Goal: Information Seeking & Learning: Learn about a topic

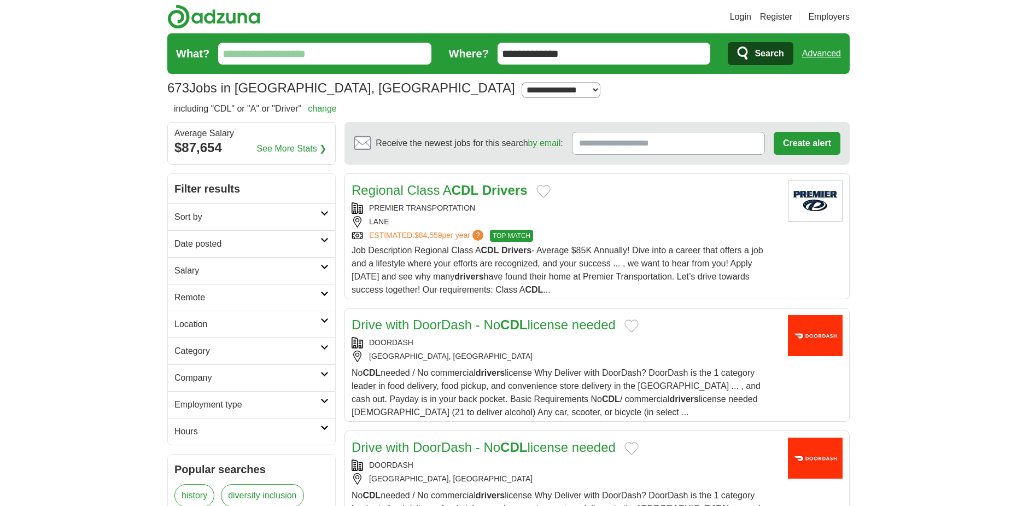
click at [326, 211] on icon at bounding box center [324, 213] width 8 height 5
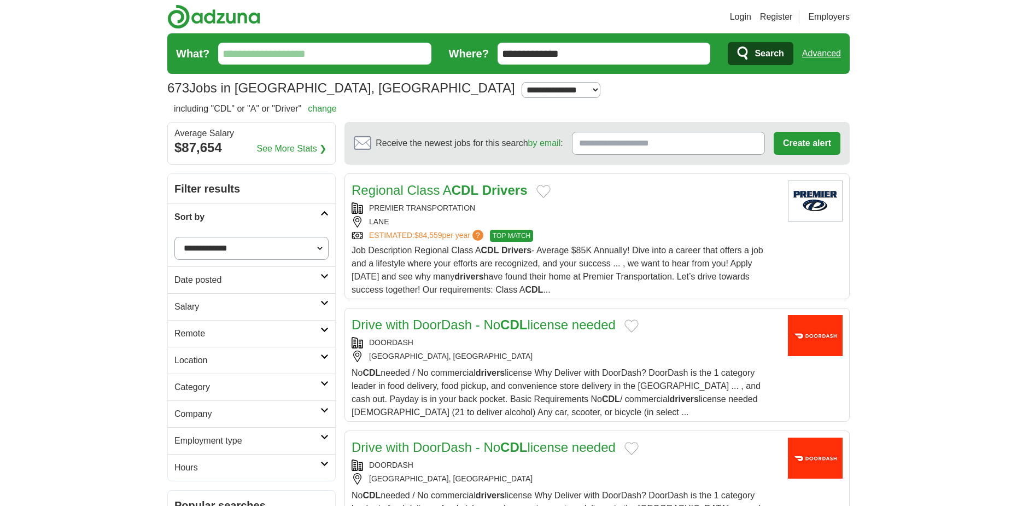
click at [325, 355] on icon at bounding box center [324, 356] width 8 height 5
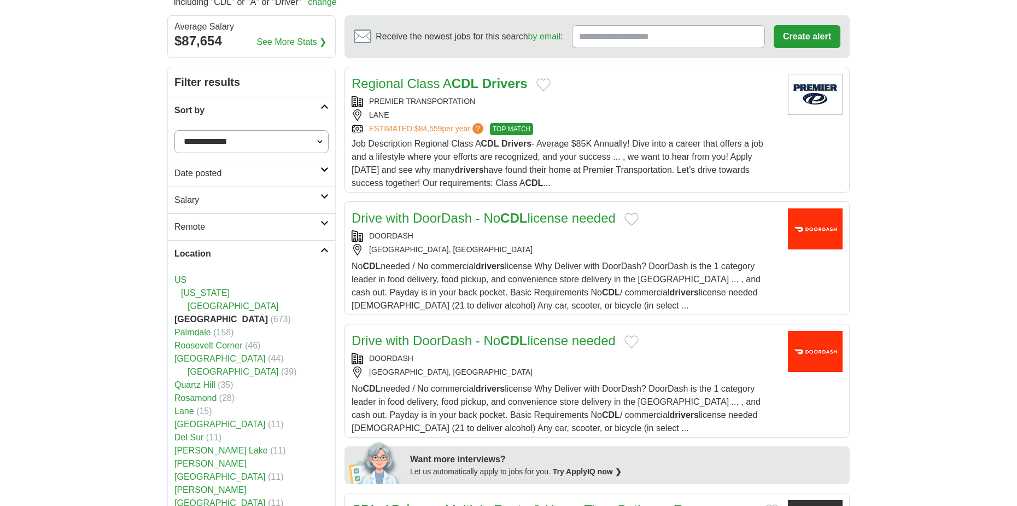
scroll to position [109, 0]
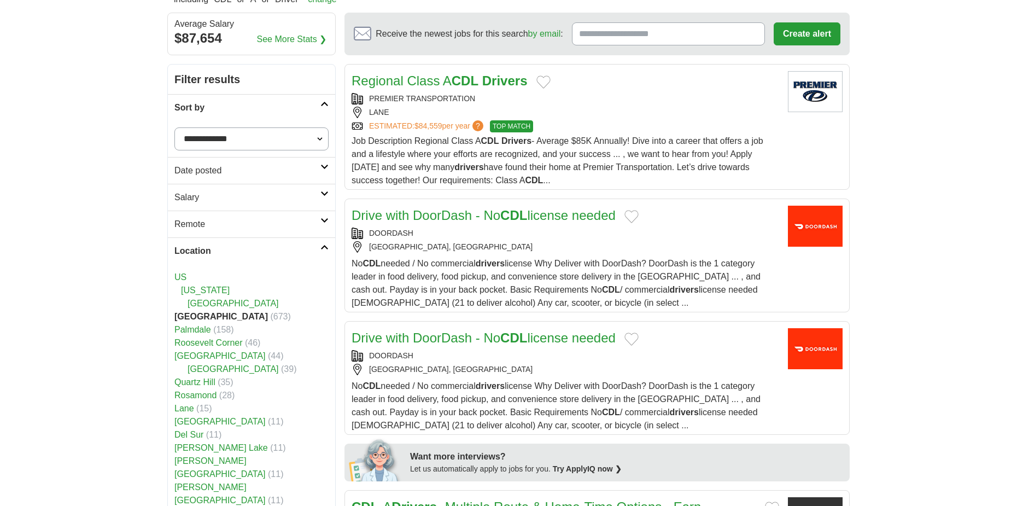
click at [203, 332] on link "Palmdale" at bounding box center [192, 329] width 37 height 9
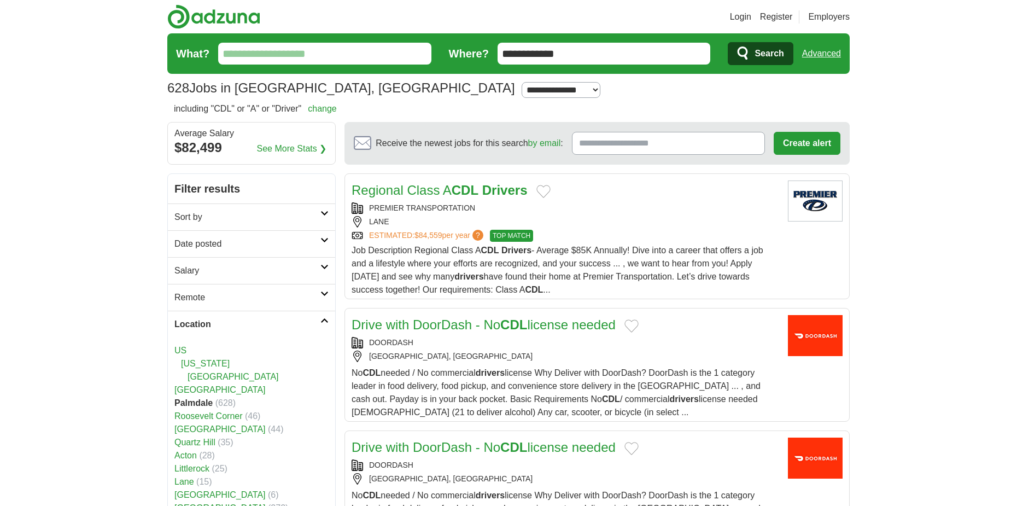
click at [191, 389] on link "[GEOGRAPHIC_DATA]" at bounding box center [219, 389] width 91 height 9
click at [207, 404] on link "Palmdale" at bounding box center [192, 402] width 37 height 9
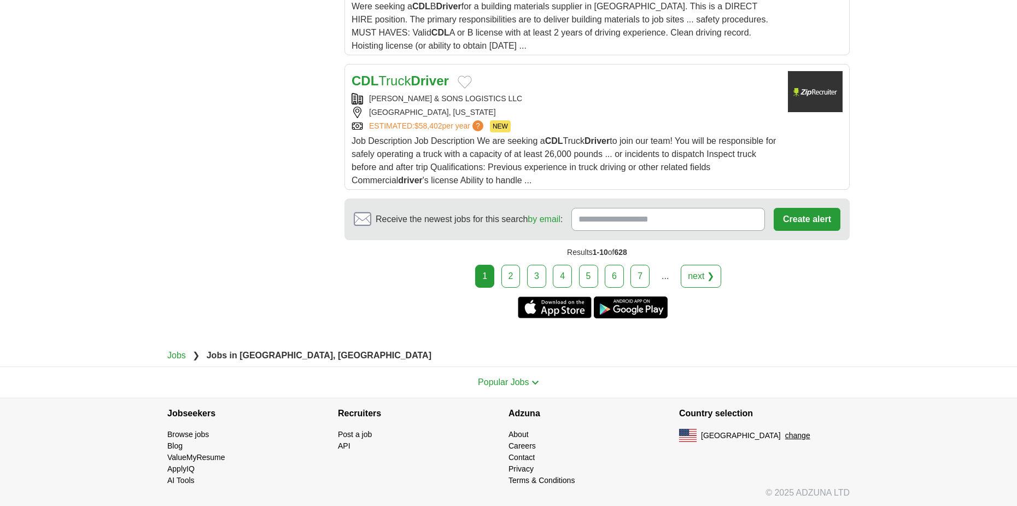
scroll to position [1341, 0]
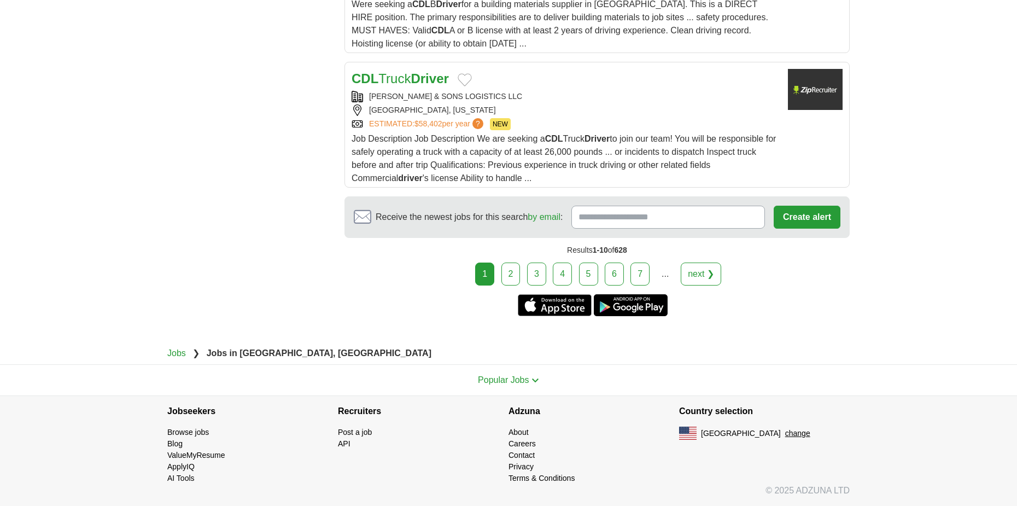
click at [509, 274] on link "2" at bounding box center [510, 273] width 19 height 23
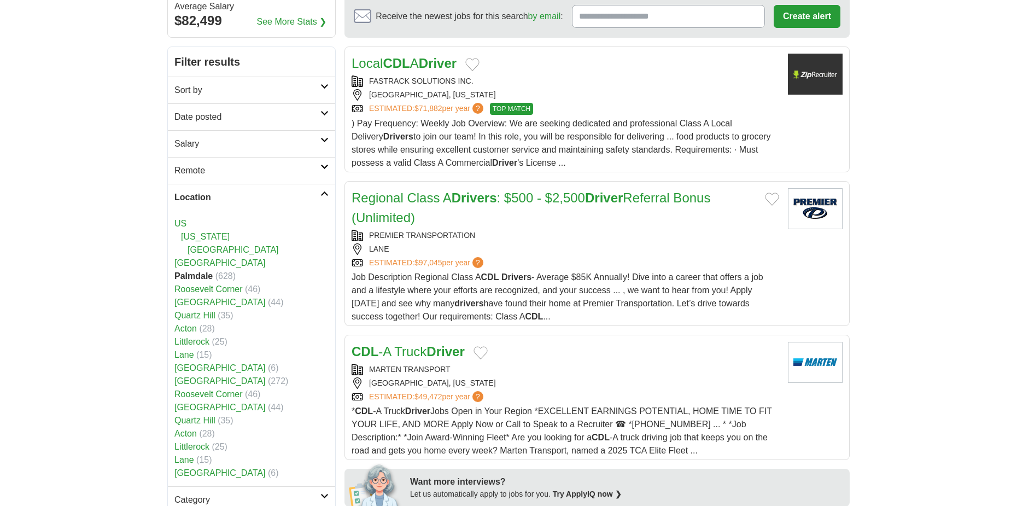
scroll to position [109, 0]
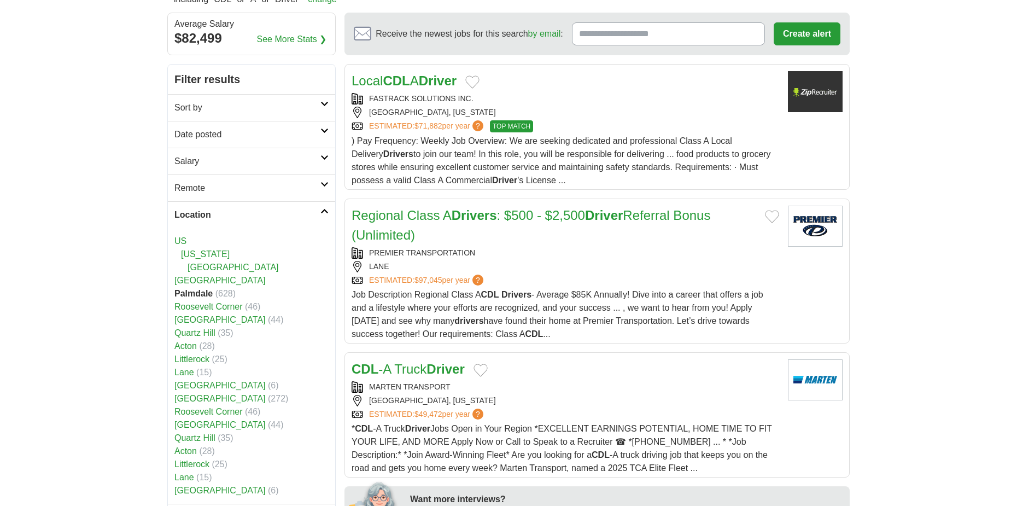
click at [325, 183] on icon at bounding box center [324, 184] width 8 height 5
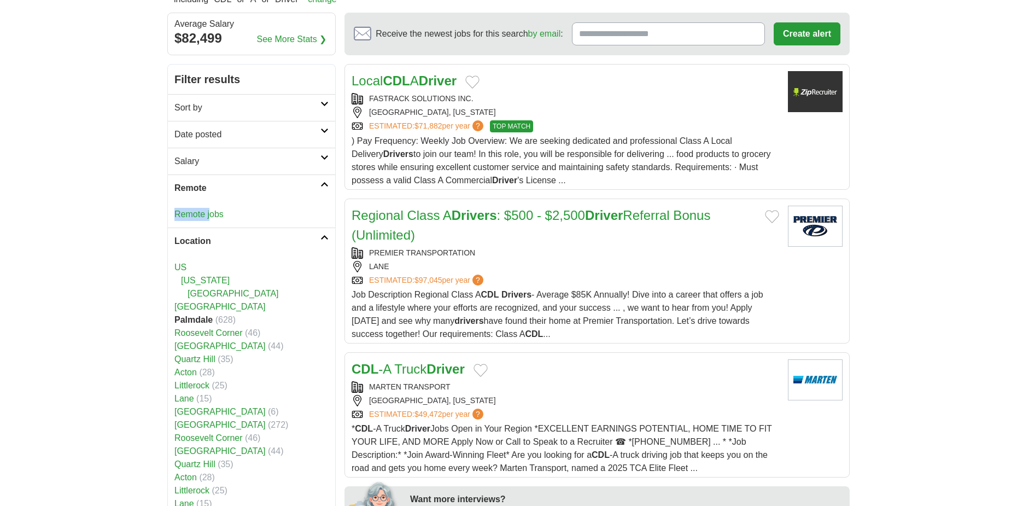
drag, startPoint x: 212, startPoint y: 215, endPoint x: 290, endPoint y: 191, distance: 81.8
click at [324, 184] on icon at bounding box center [324, 184] width 8 height 5
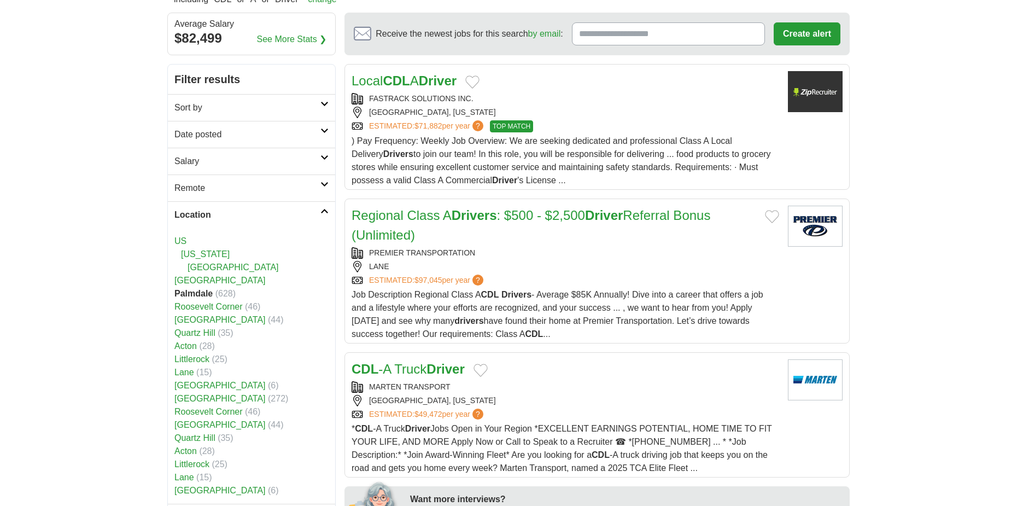
click at [325, 99] on link "Sort by" at bounding box center [251, 107] width 167 height 27
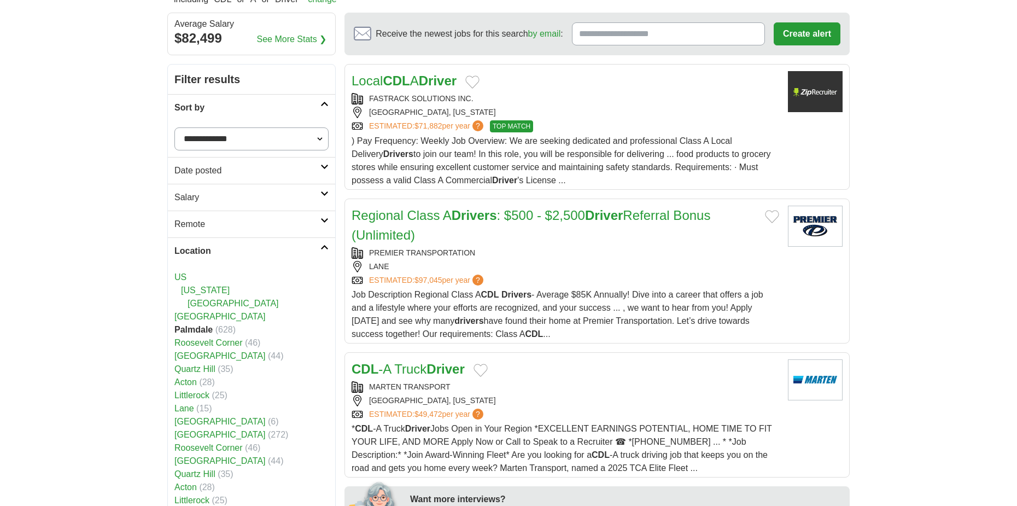
click at [322, 104] on icon at bounding box center [324, 103] width 8 height 5
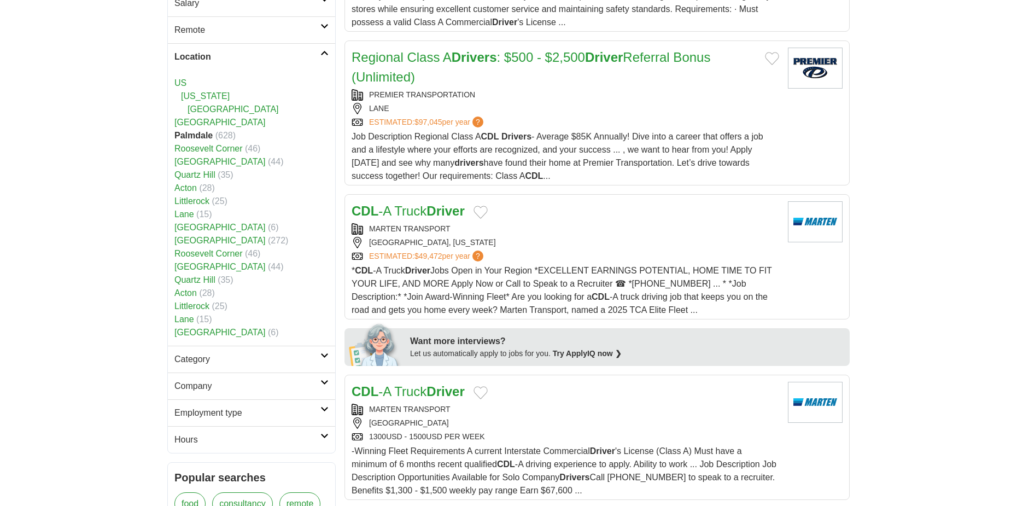
scroll to position [273, 0]
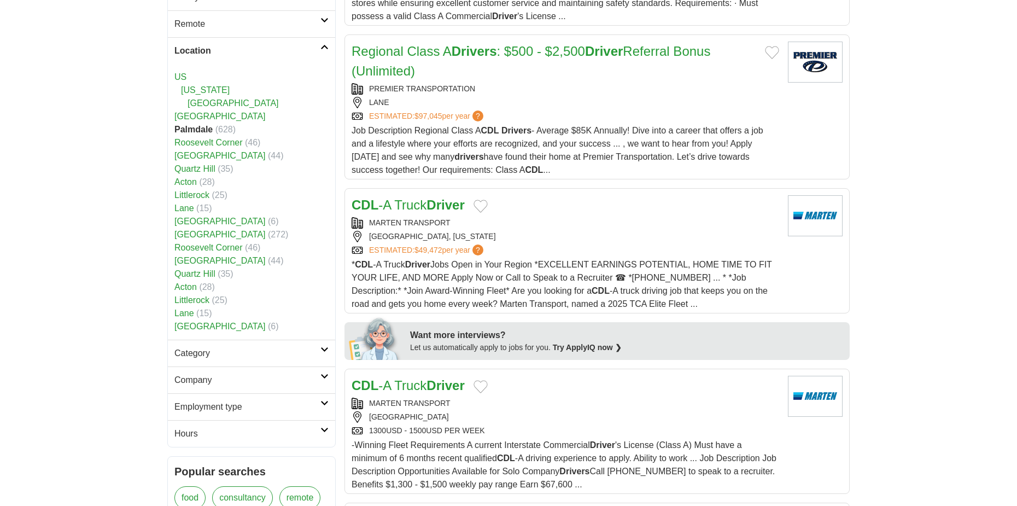
click at [323, 350] on icon at bounding box center [324, 349] width 8 height 5
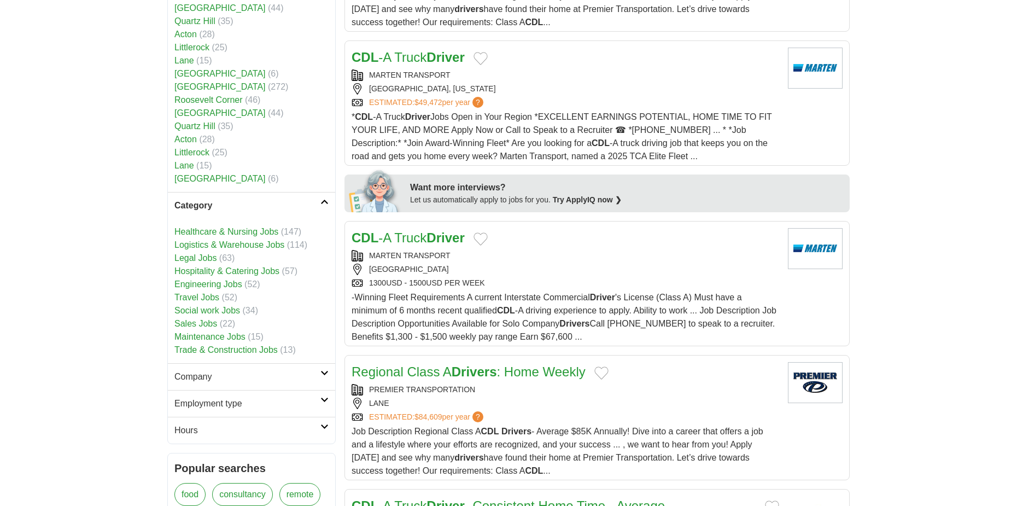
scroll to position [437, 0]
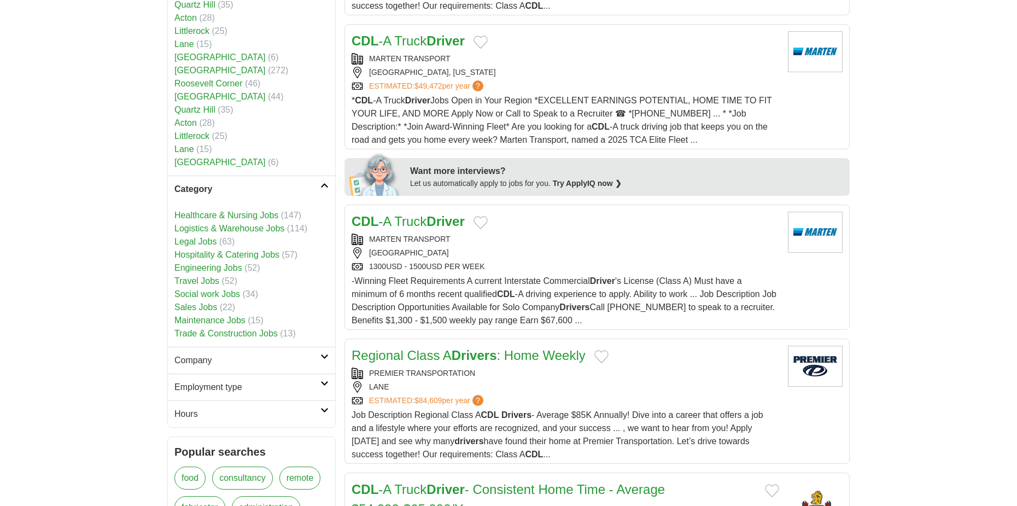
click at [202, 229] on link "Logistics & Warehouse Jobs" at bounding box center [229, 228] width 110 height 9
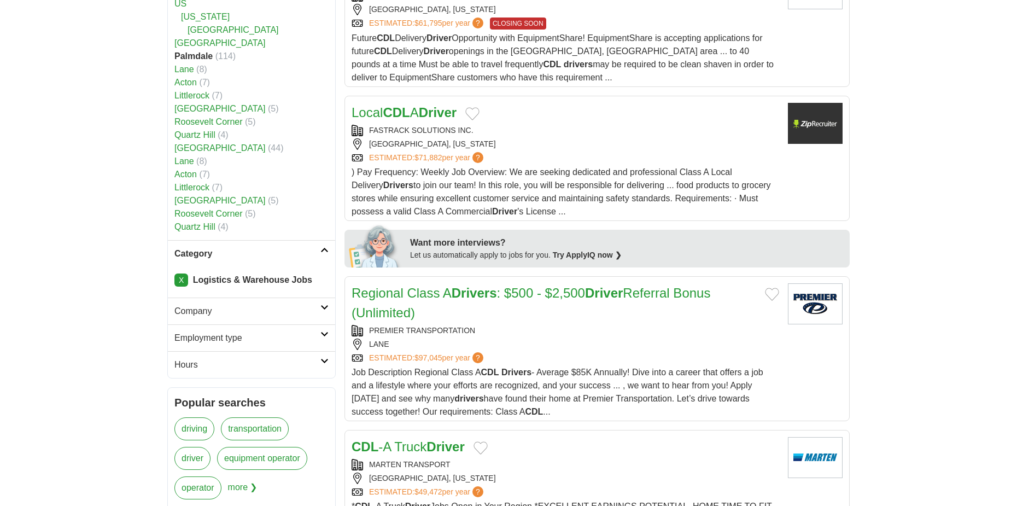
scroll to position [437, 0]
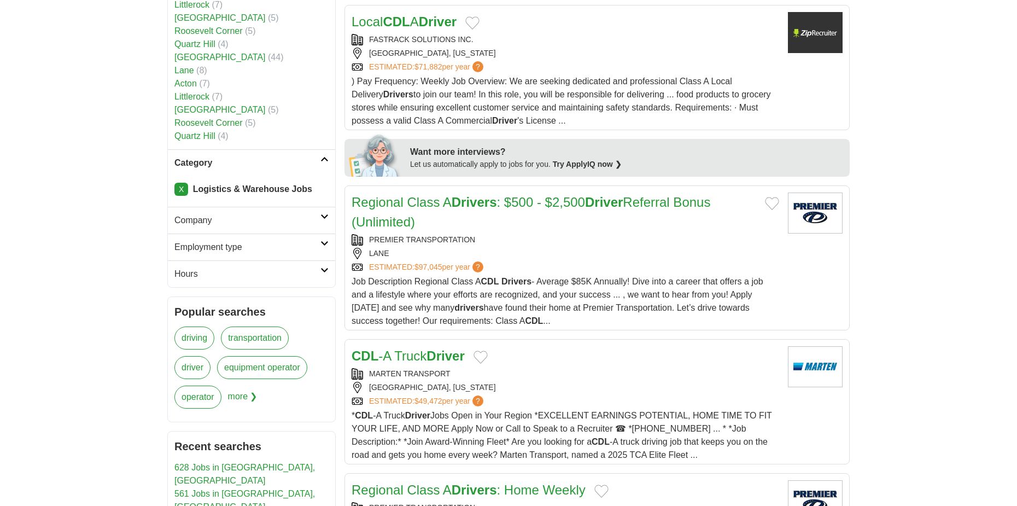
click at [324, 216] on icon at bounding box center [324, 216] width 8 height 5
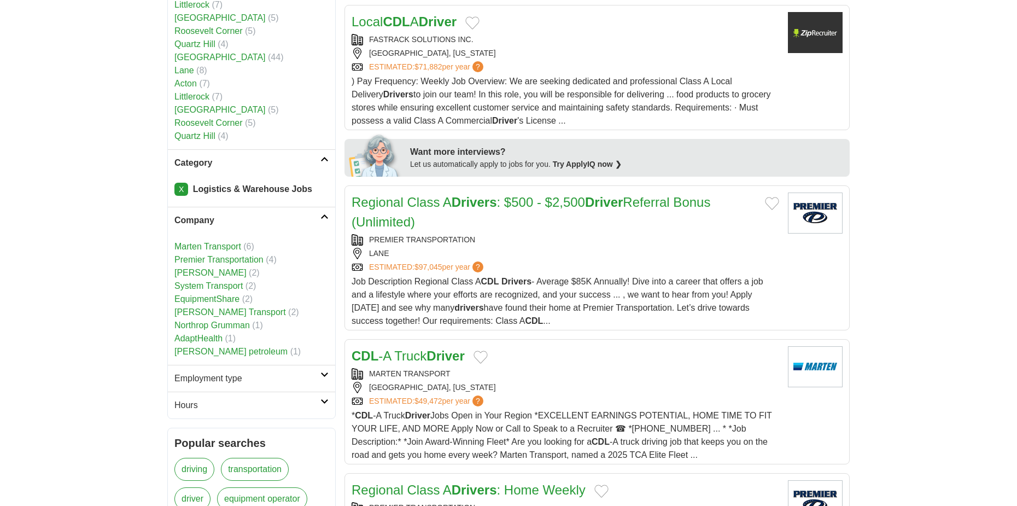
click at [220, 349] on link "[PERSON_NAME] petroleum" at bounding box center [230, 351] width 113 height 9
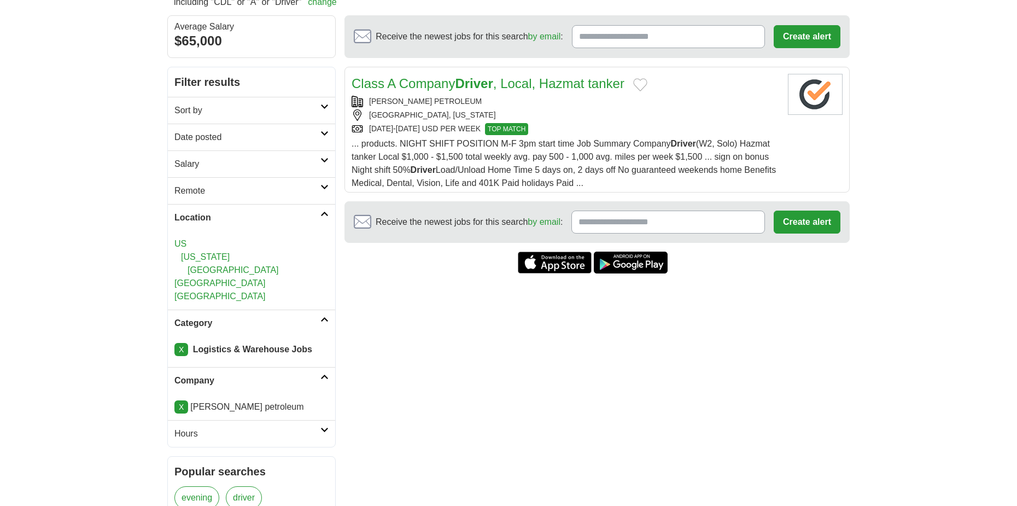
scroll to position [109, 0]
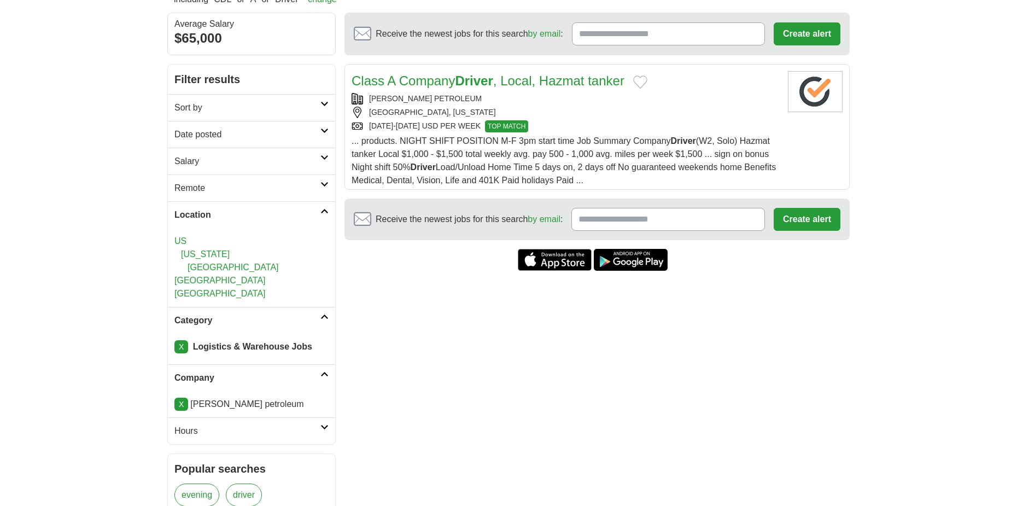
click at [322, 373] on icon at bounding box center [324, 373] width 8 height 5
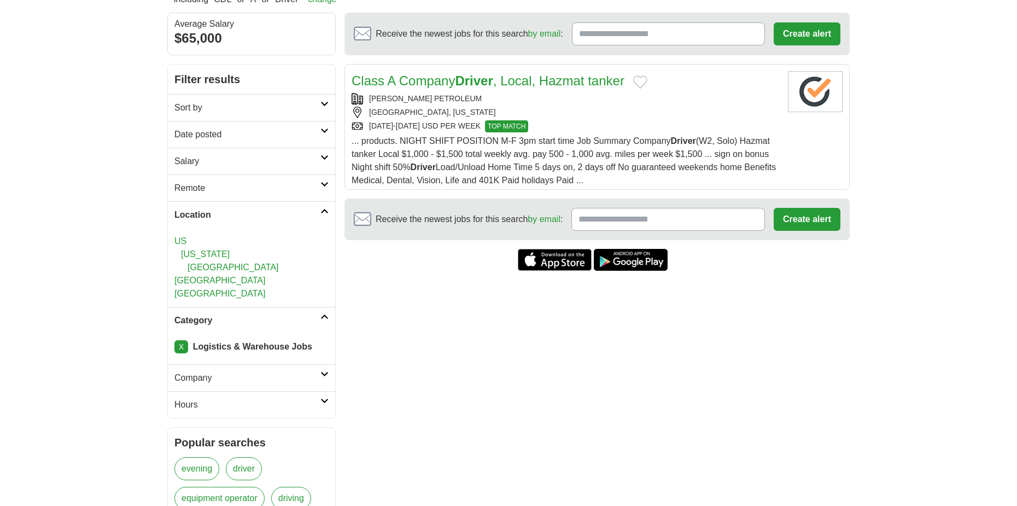
click at [325, 373] on icon at bounding box center [324, 373] width 8 height 5
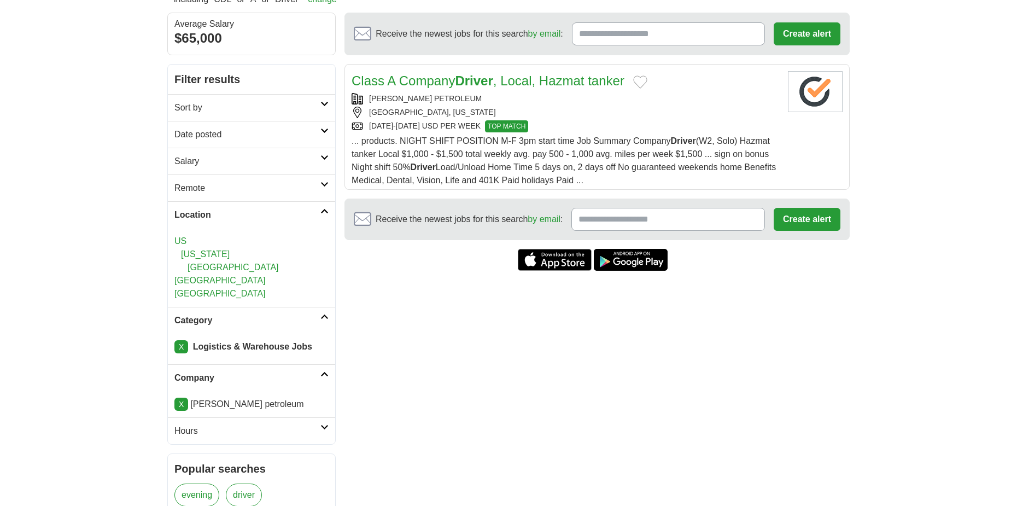
click at [178, 403] on link "X" at bounding box center [181, 404] width 14 height 13
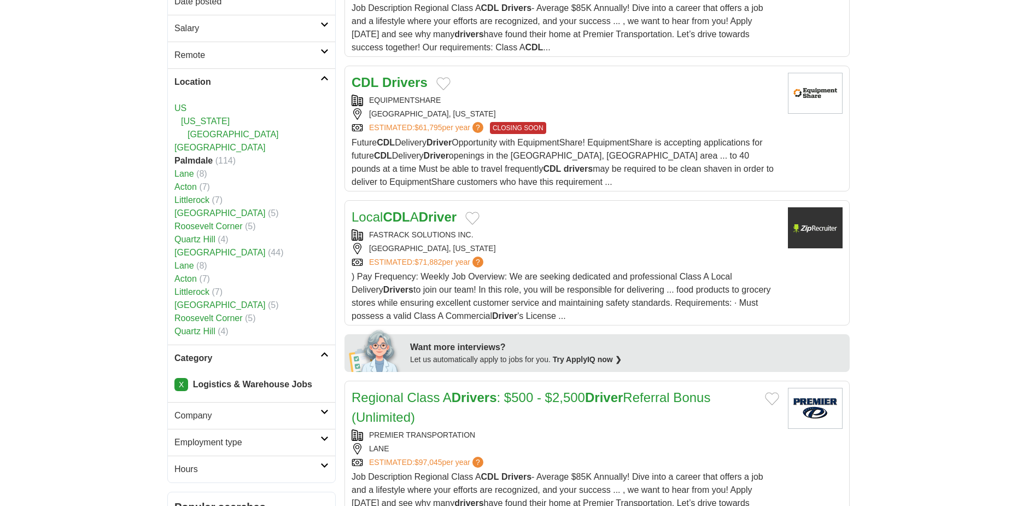
scroll to position [273, 0]
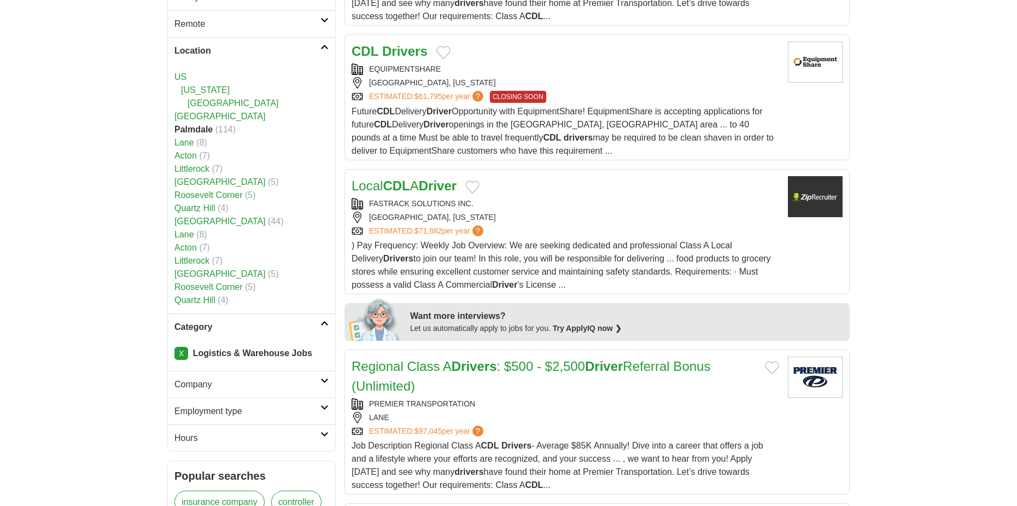
click at [323, 381] on icon at bounding box center [324, 380] width 8 height 5
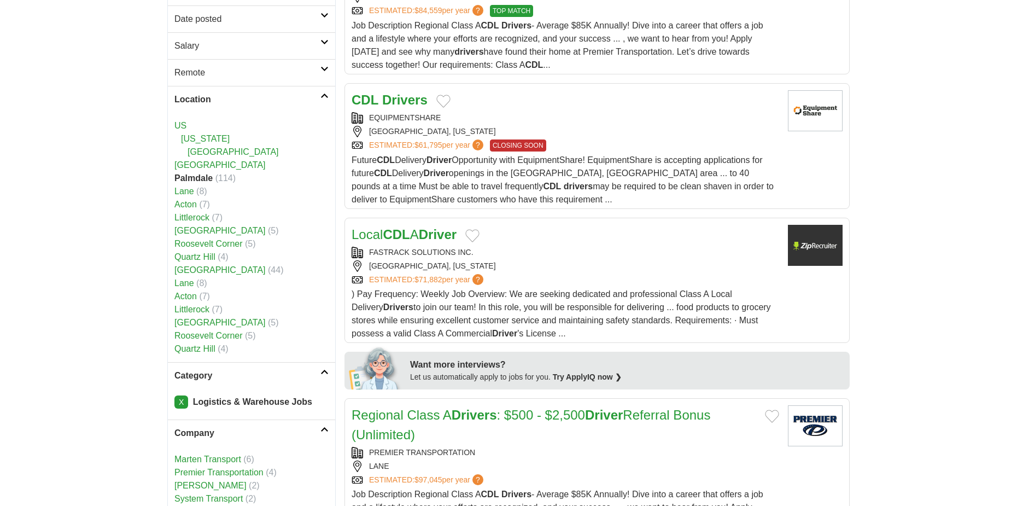
scroll to position [219, 0]
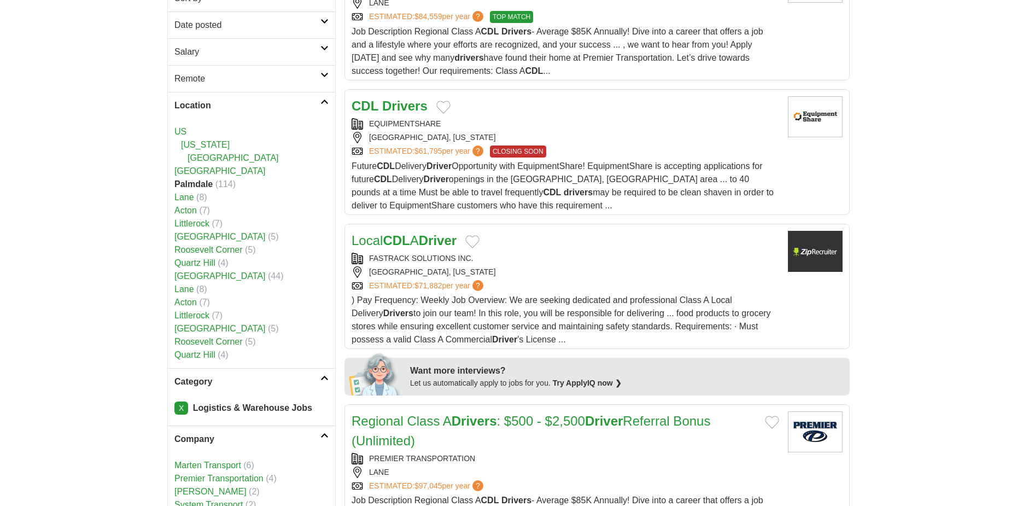
click at [394, 106] on strong "Drivers" at bounding box center [404, 105] width 45 height 15
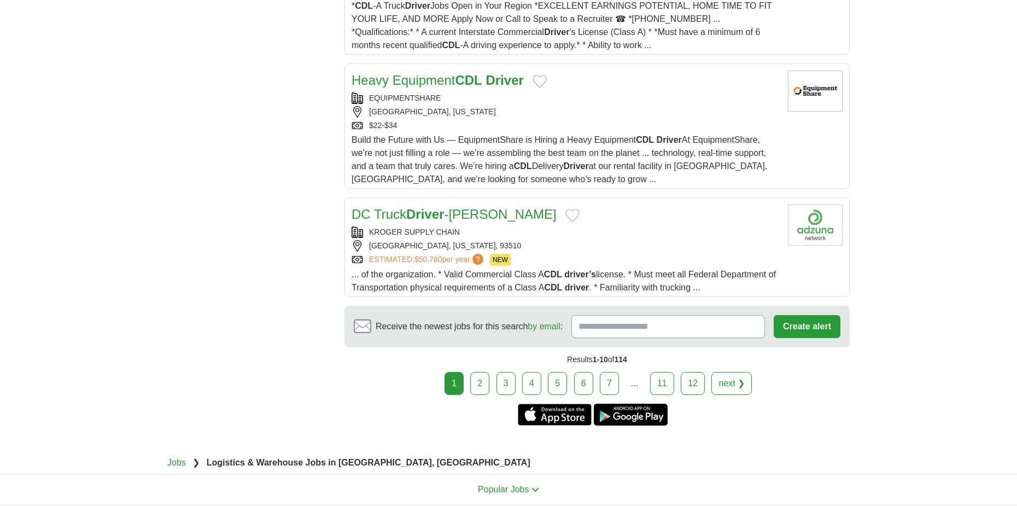
scroll to position [1412, 0]
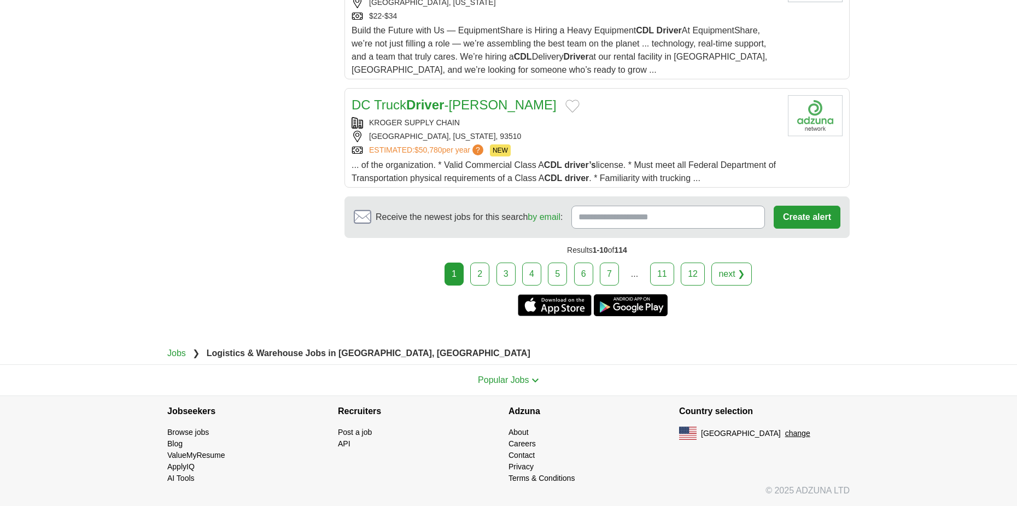
click at [481, 268] on link "2" at bounding box center [479, 273] width 19 height 23
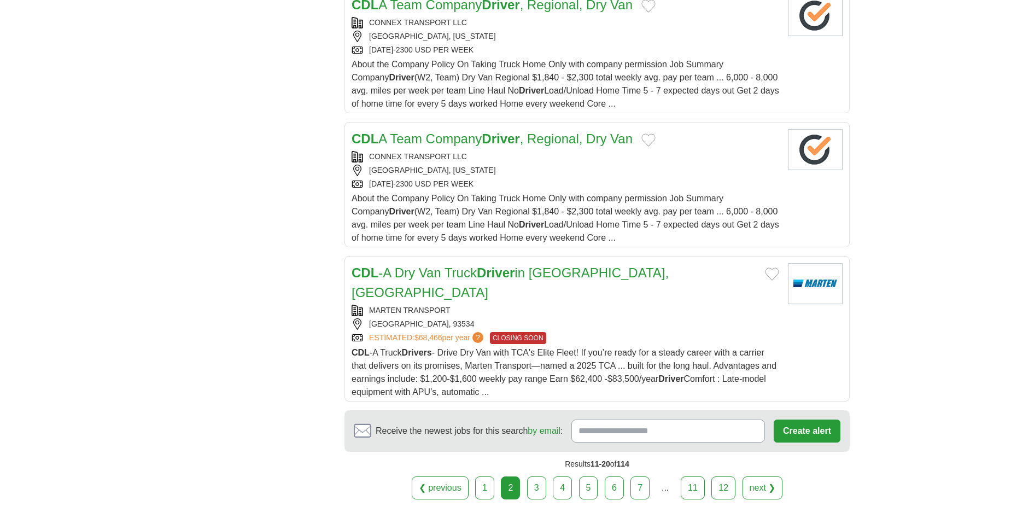
scroll to position [1312, 0]
click at [533, 475] on link "3" at bounding box center [536, 486] width 19 height 23
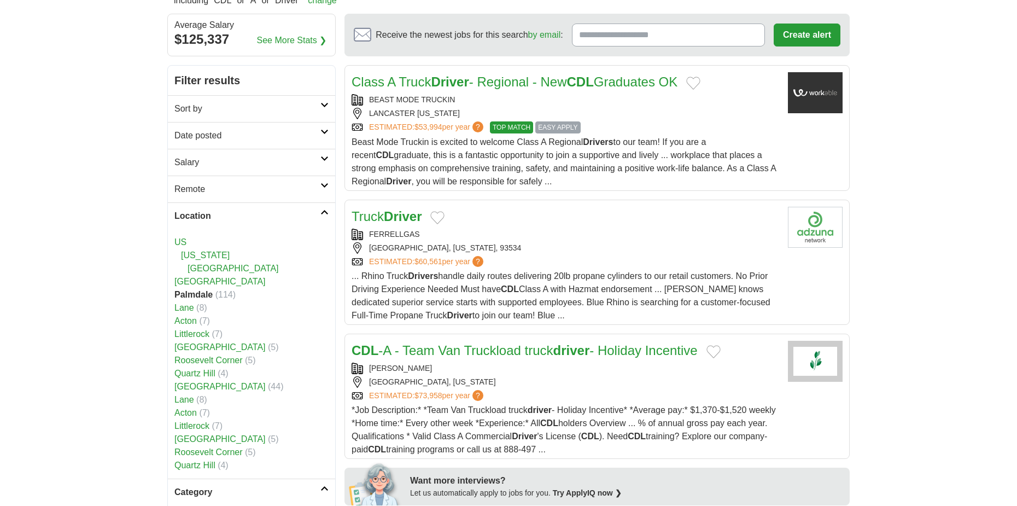
scroll to position [109, 0]
click at [398, 214] on strong "Driver" at bounding box center [403, 215] width 38 height 15
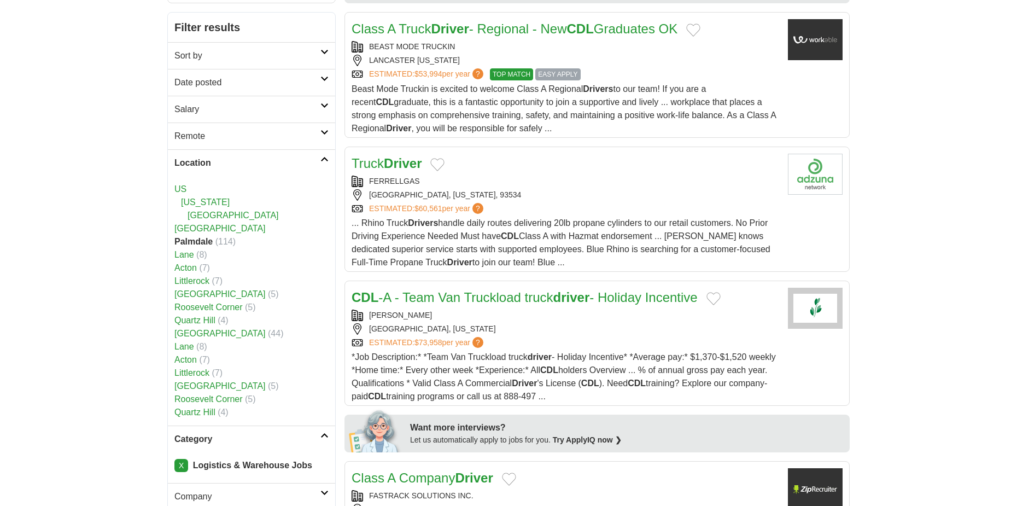
scroll to position [164, 0]
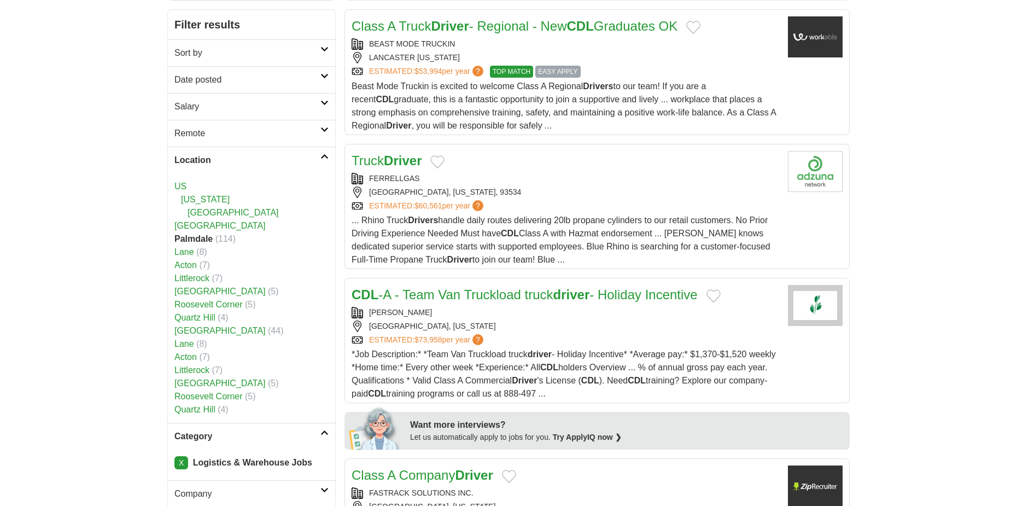
click at [398, 176] on div "FERRELLGAS" at bounding box center [566, 178] width 428 height 11
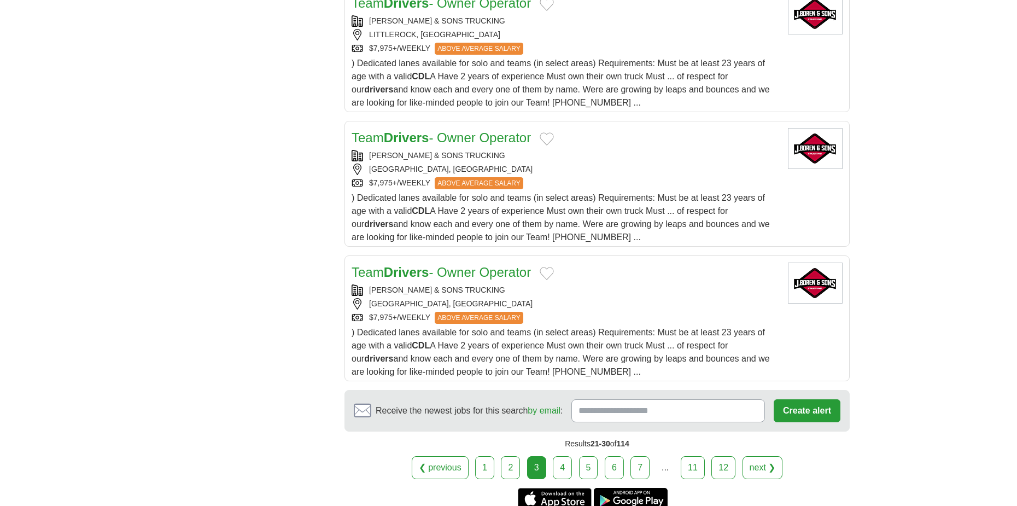
scroll to position [1312, 0]
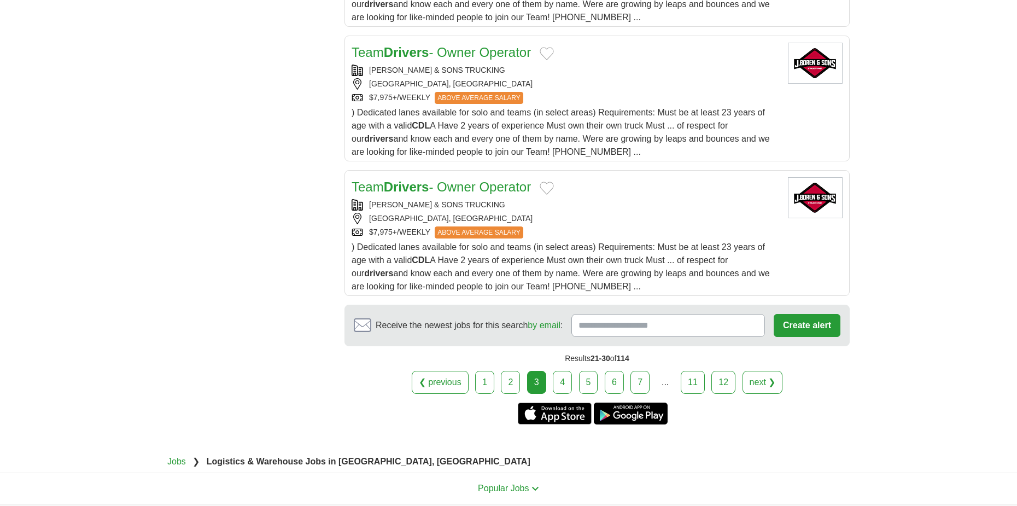
click at [559, 383] on link "4" at bounding box center [562, 382] width 19 height 23
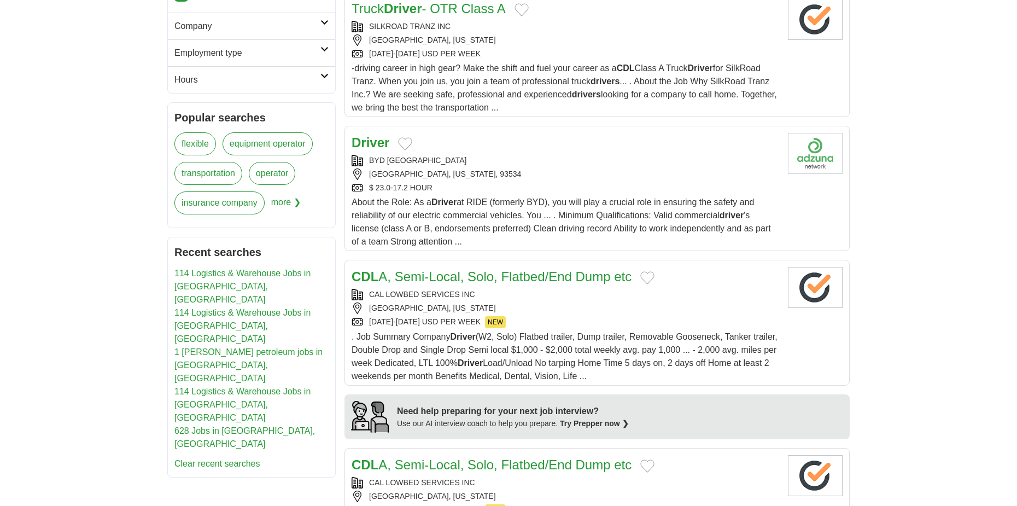
scroll to position [656, 0]
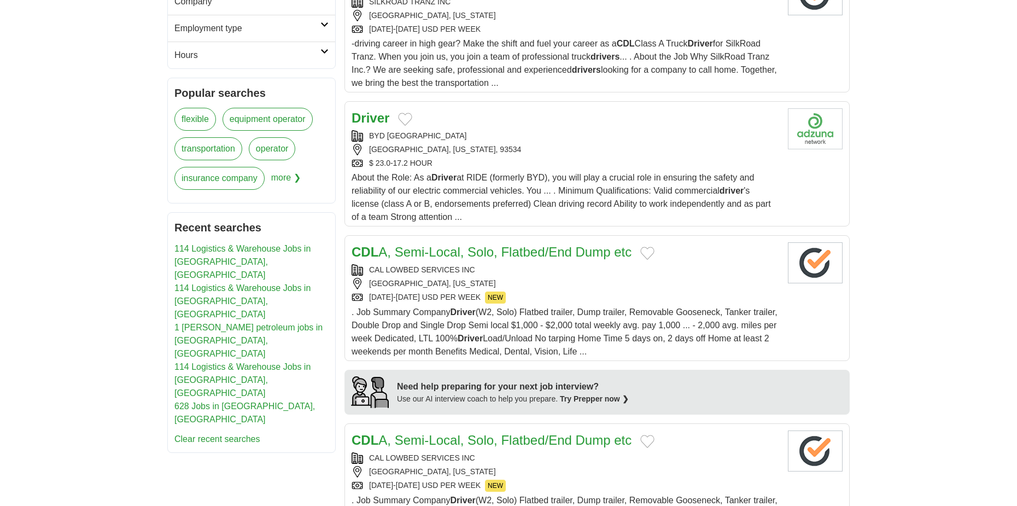
click at [369, 119] on strong "Driver" at bounding box center [371, 117] width 38 height 15
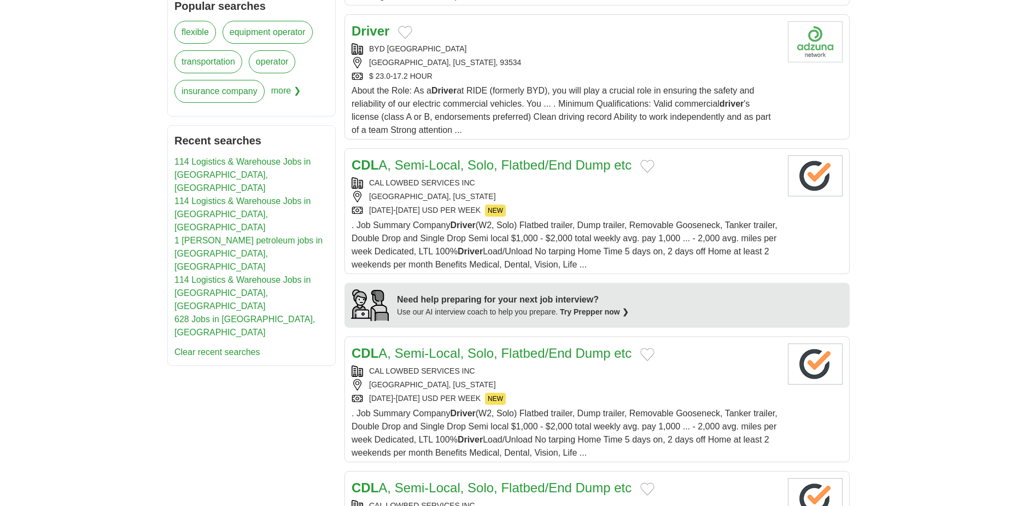
scroll to position [766, 0]
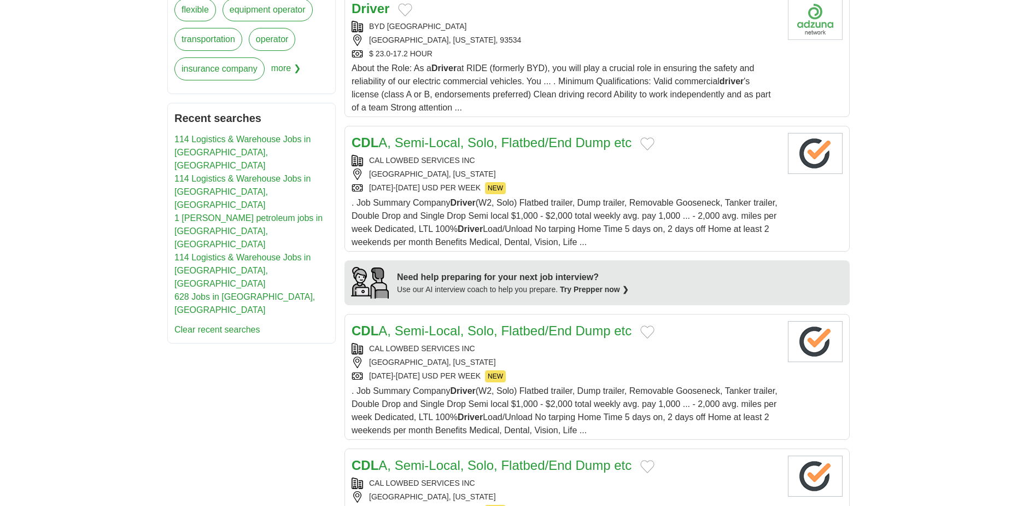
click at [433, 143] on link "CDL A, Semi-Local, Solo, Flatbed/End Dump etc" at bounding box center [492, 142] width 280 height 15
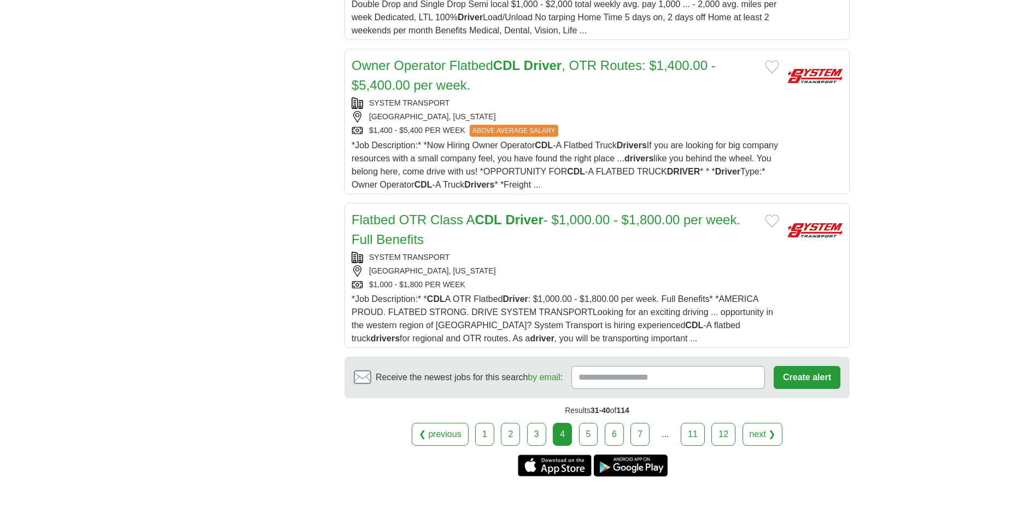
scroll to position [1312, 0]
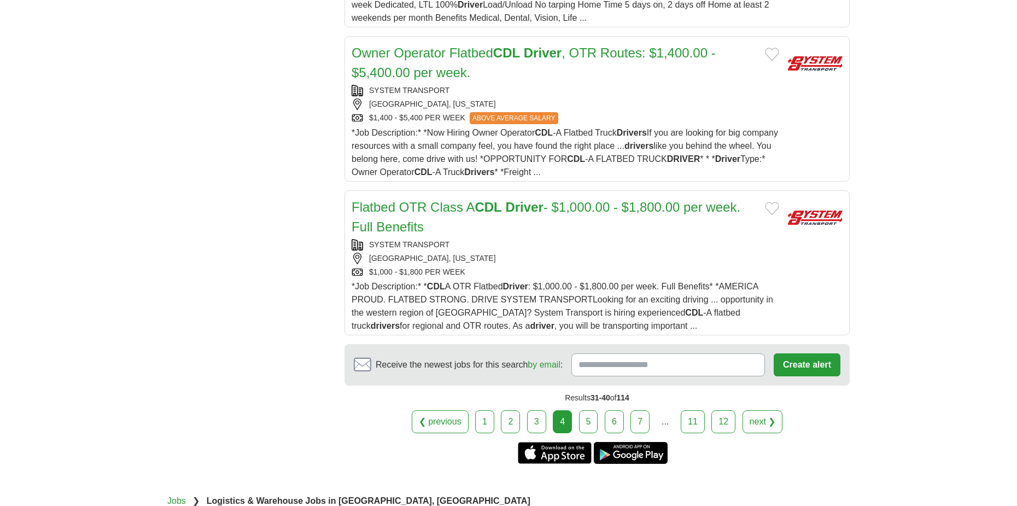
click at [585, 421] on link "5" at bounding box center [588, 421] width 19 height 23
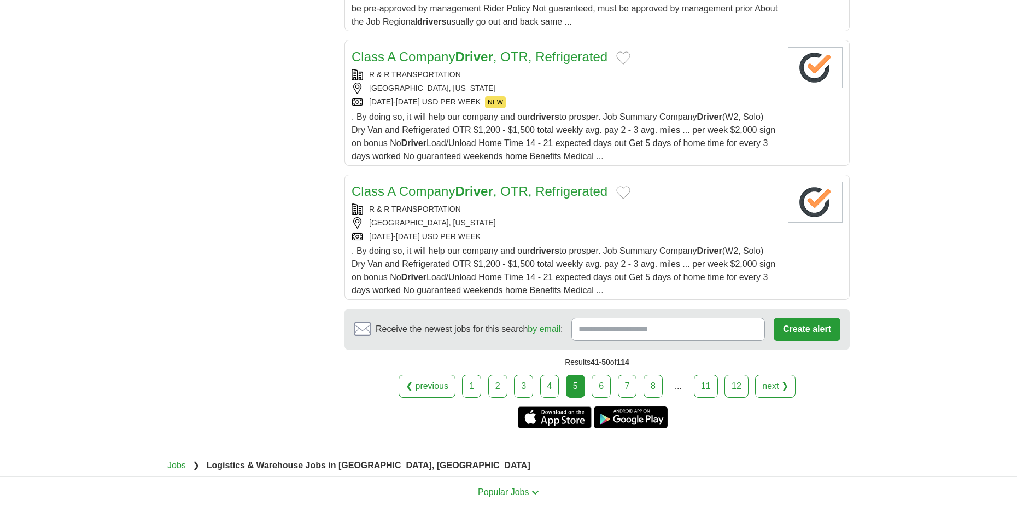
scroll to position [1312, 0]
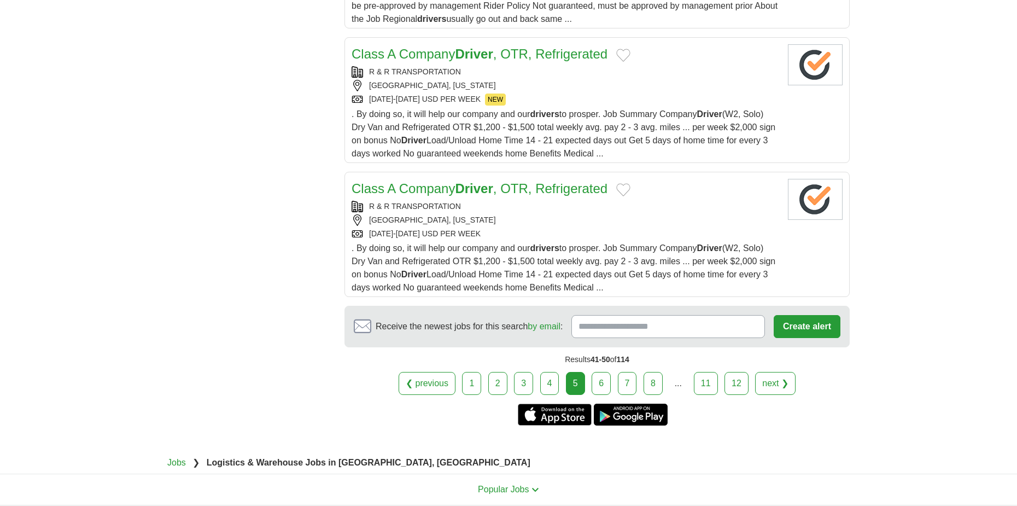
click at [604, 385] on link "6" at bounding box center [601, 383] width 19 height 23
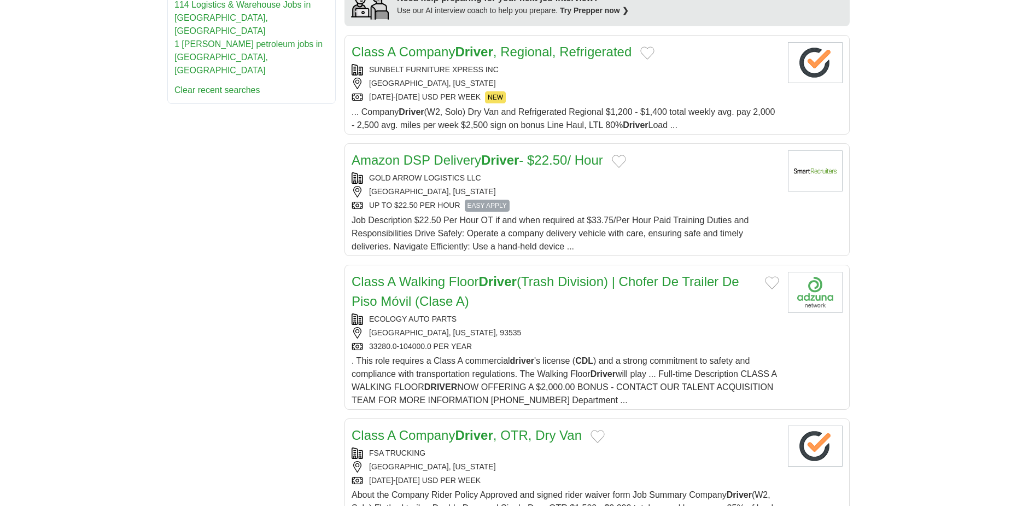
scroll to position [1039, 0]
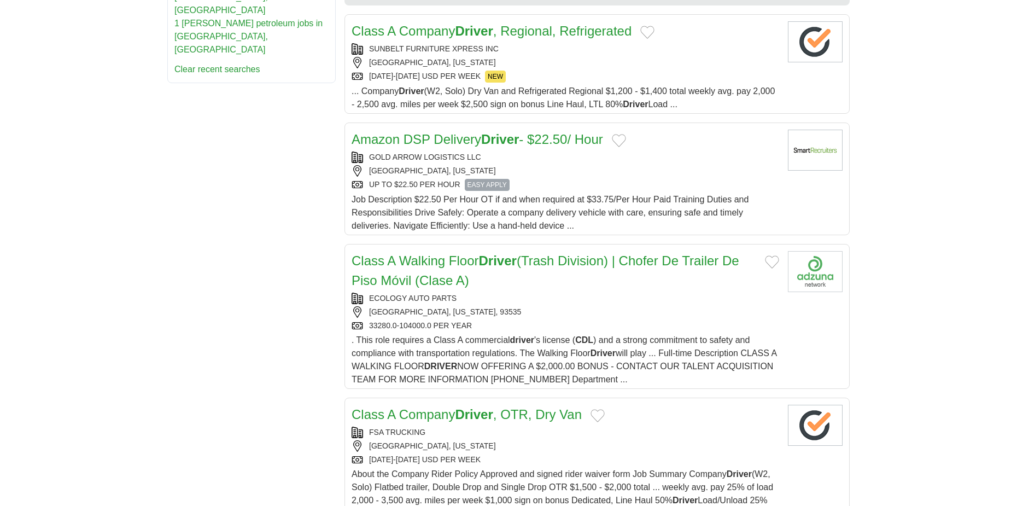
click at [441, 138] on link "Amazon DSP Delivery Driver - $22.50/ Hour" at bounding box center [478, 139] width 252 height 15
